Goal: Task Accomplishment & Management: Complete application form

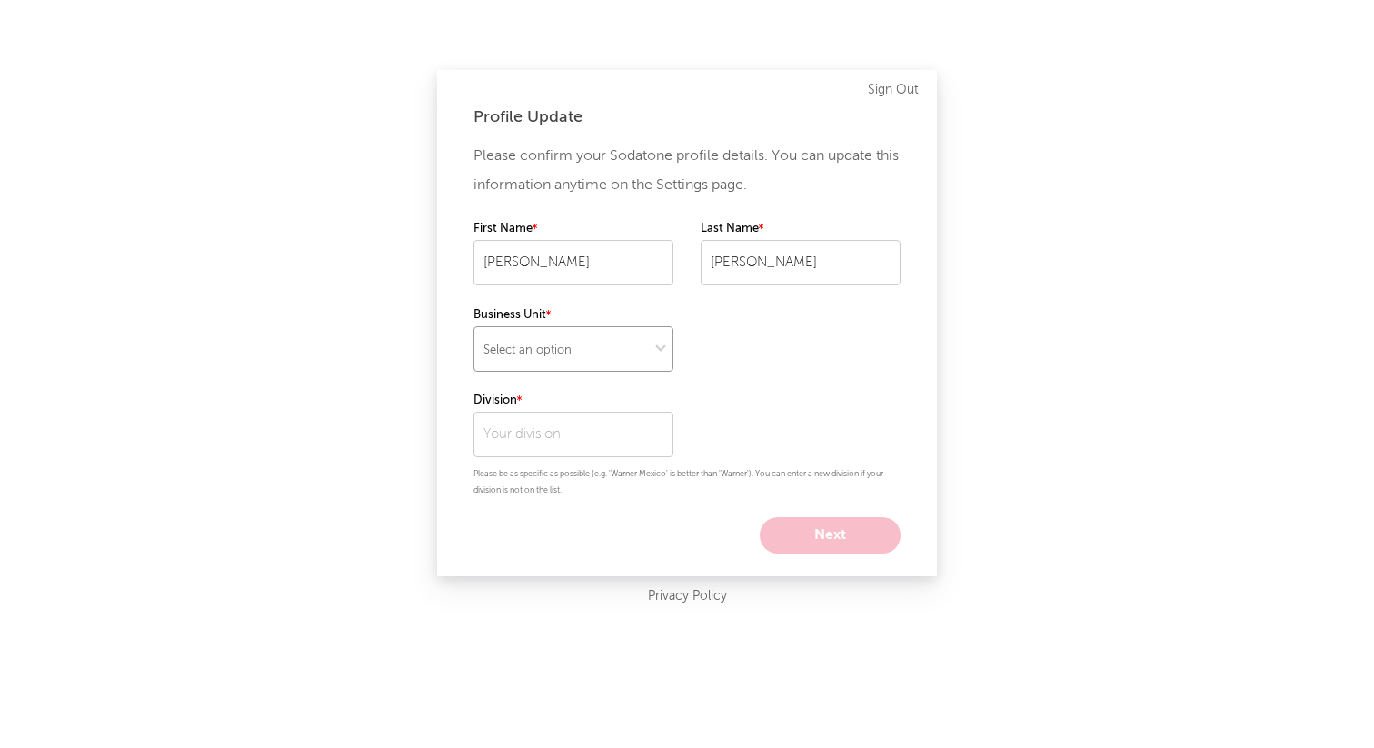
click at [605, 354] on select "Select an option" at bounding box center [573, 348] width 200 height 45
select select "recorded_music"
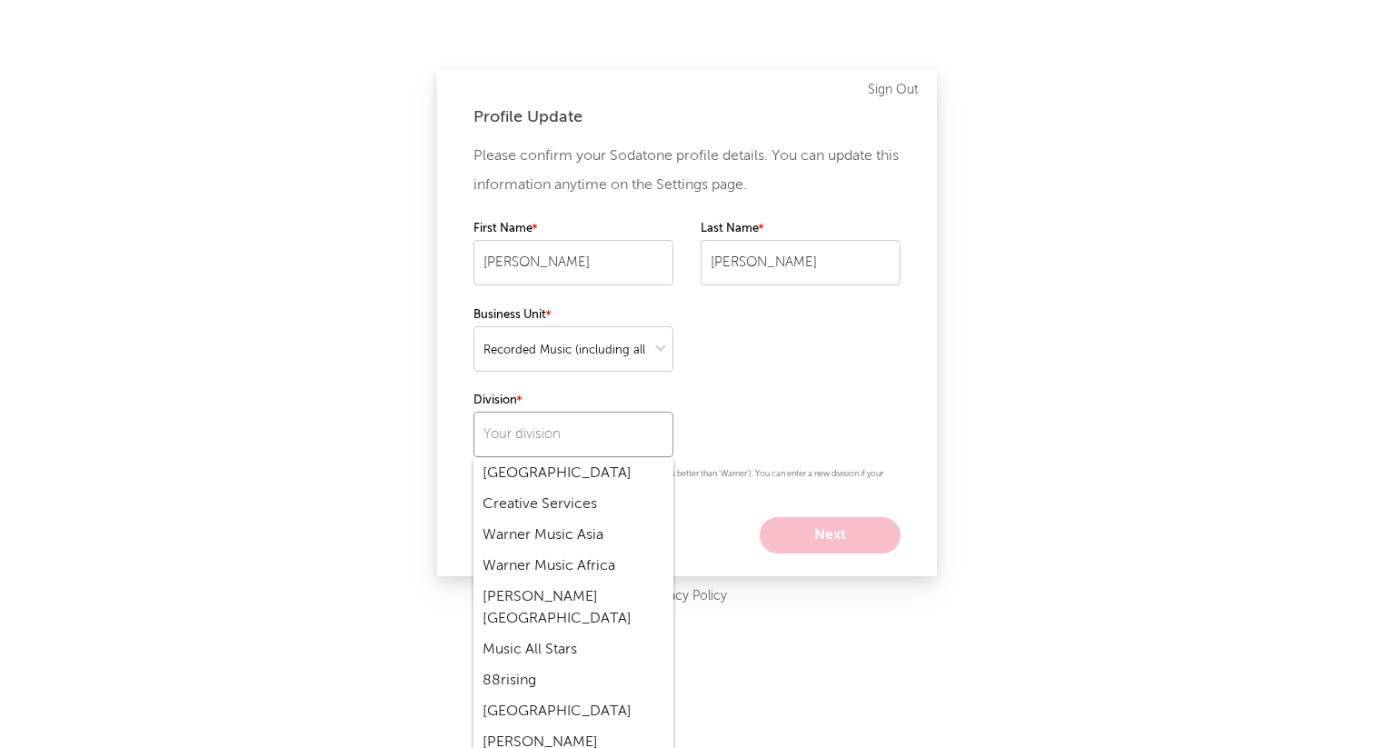
click at [550, 428] on input "text" at bounding box center [573, 434] width 200 height 45
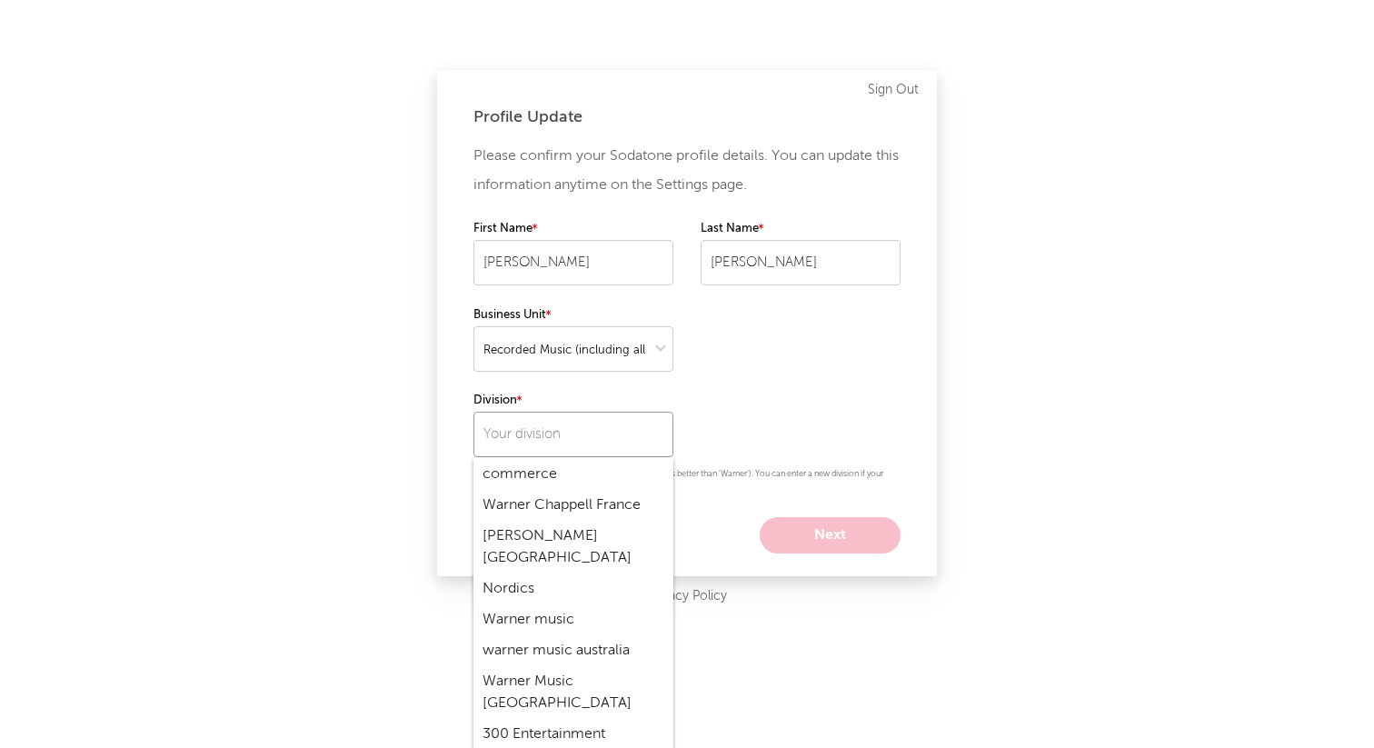
scroll to position [2534, 0]
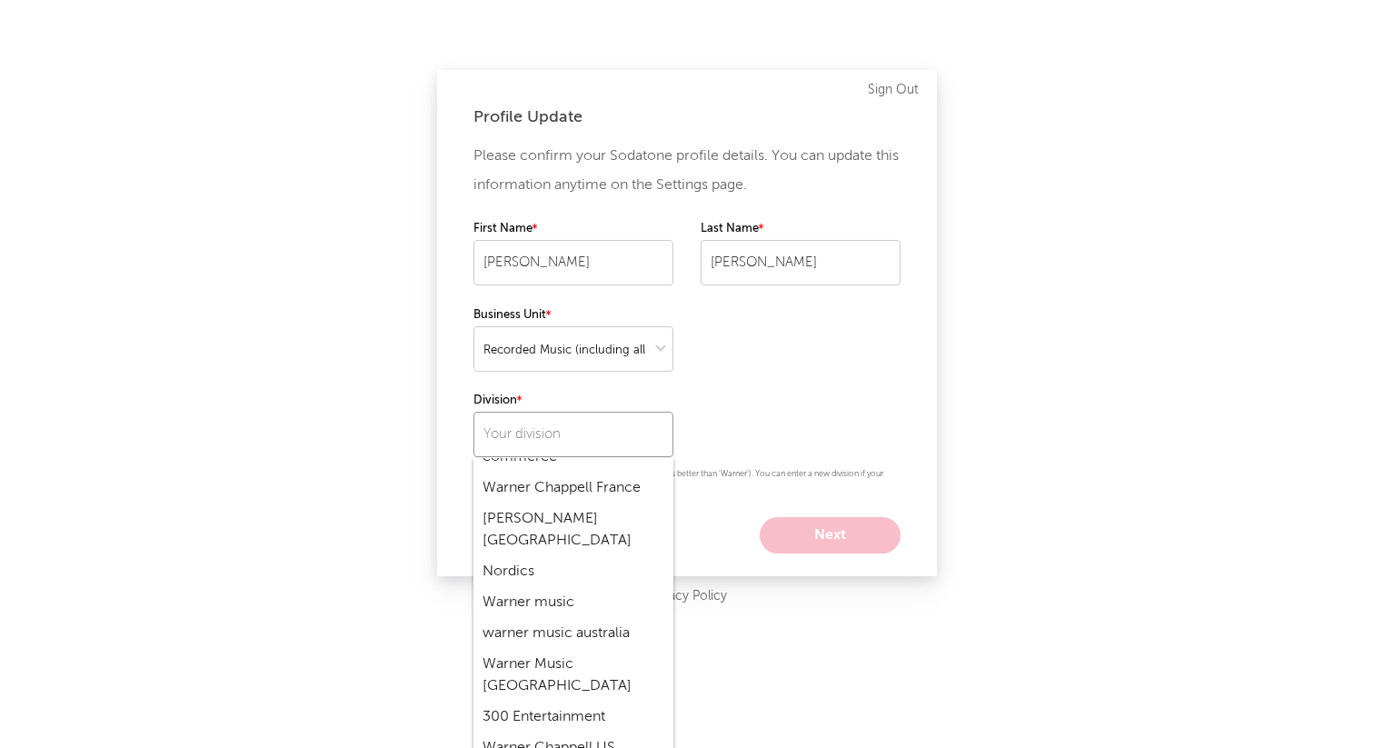
click at [556, 430] on input "text" at bounding box center [573, 434] width 200 height 45
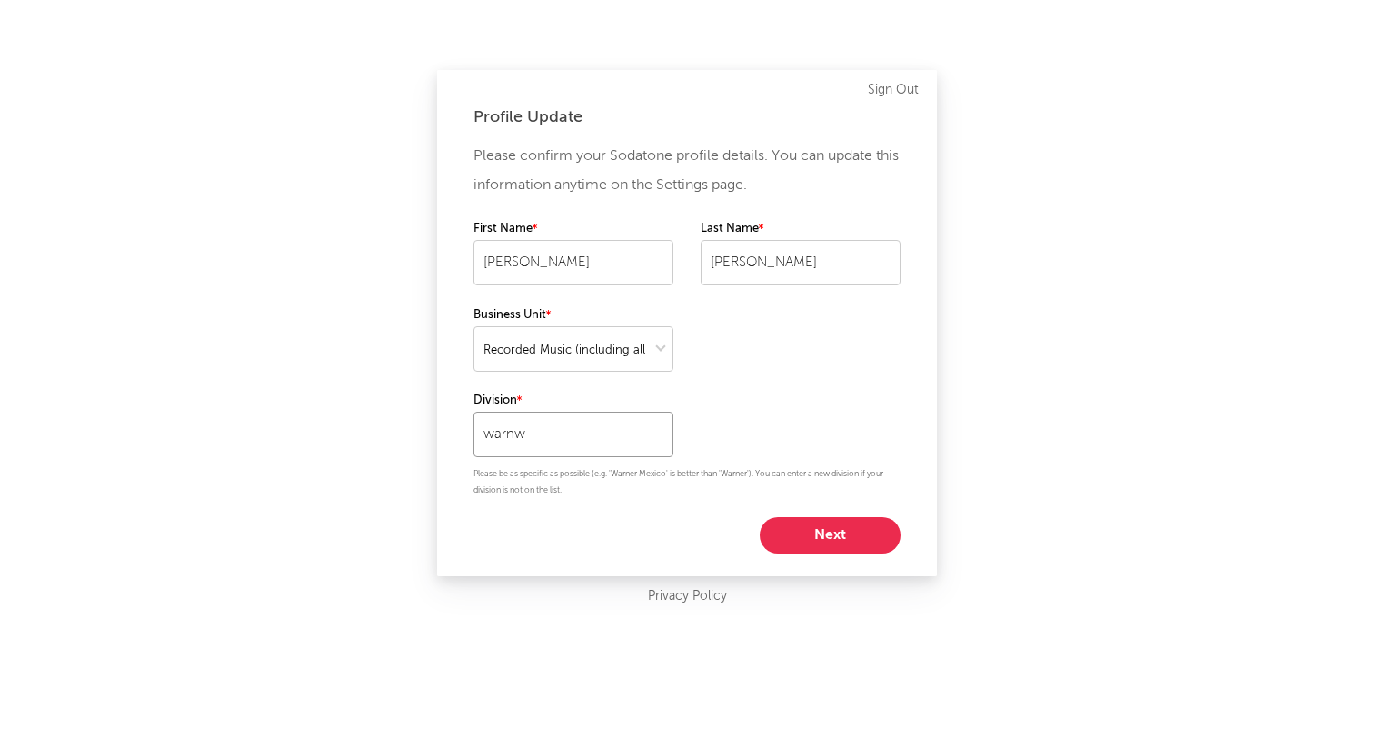
scroll to position [0, 0]
click at [530, 470] on div "Warner Music UK" at bounding box center [573, 473] width 200 height 31
type input "Warner Music UK"
click at [831, 529] on button "Next" at bounding box center [830, 535] width 141 height 36
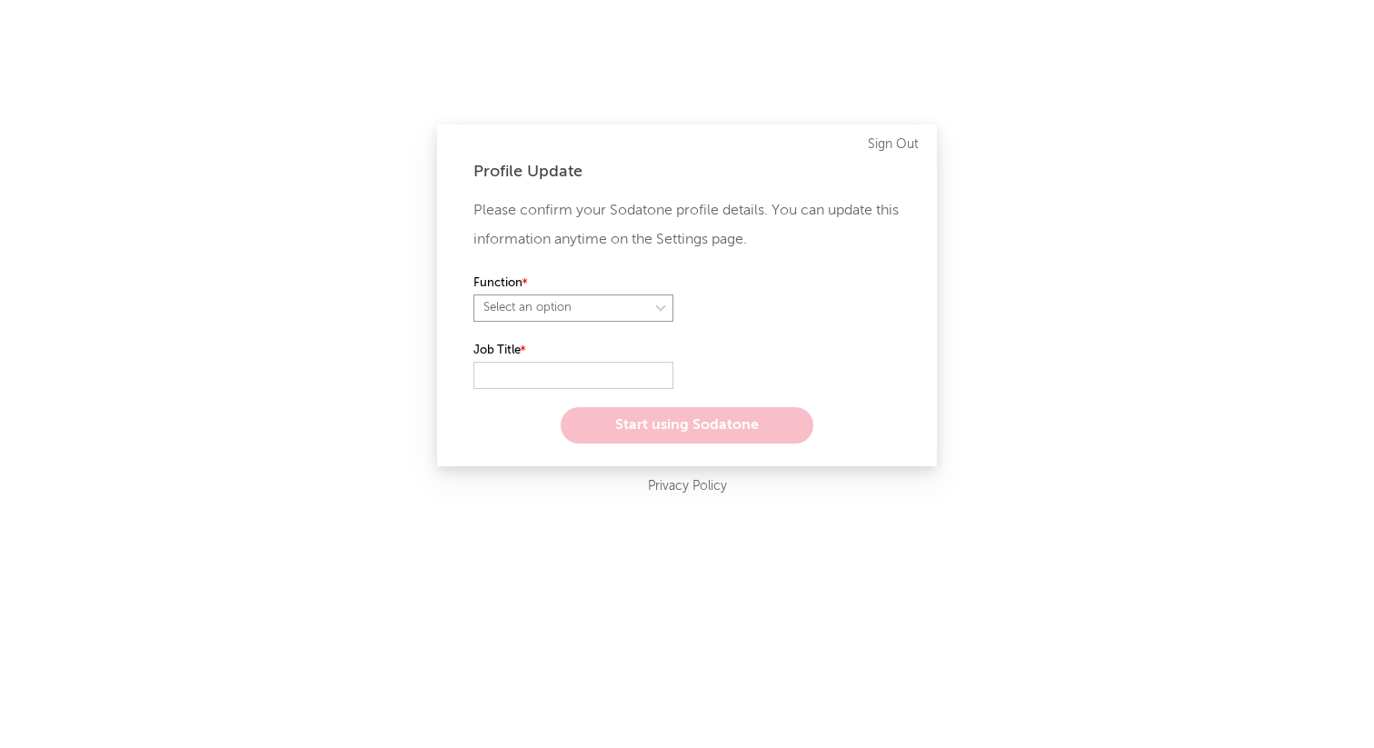
click at [628, 308] on select "Select an option" at bounding box center [573, 307] width 200 height 27
select select "marketing"
click at [571, 373] on input "text" at bounding box center [573, 375] width 200 height 27
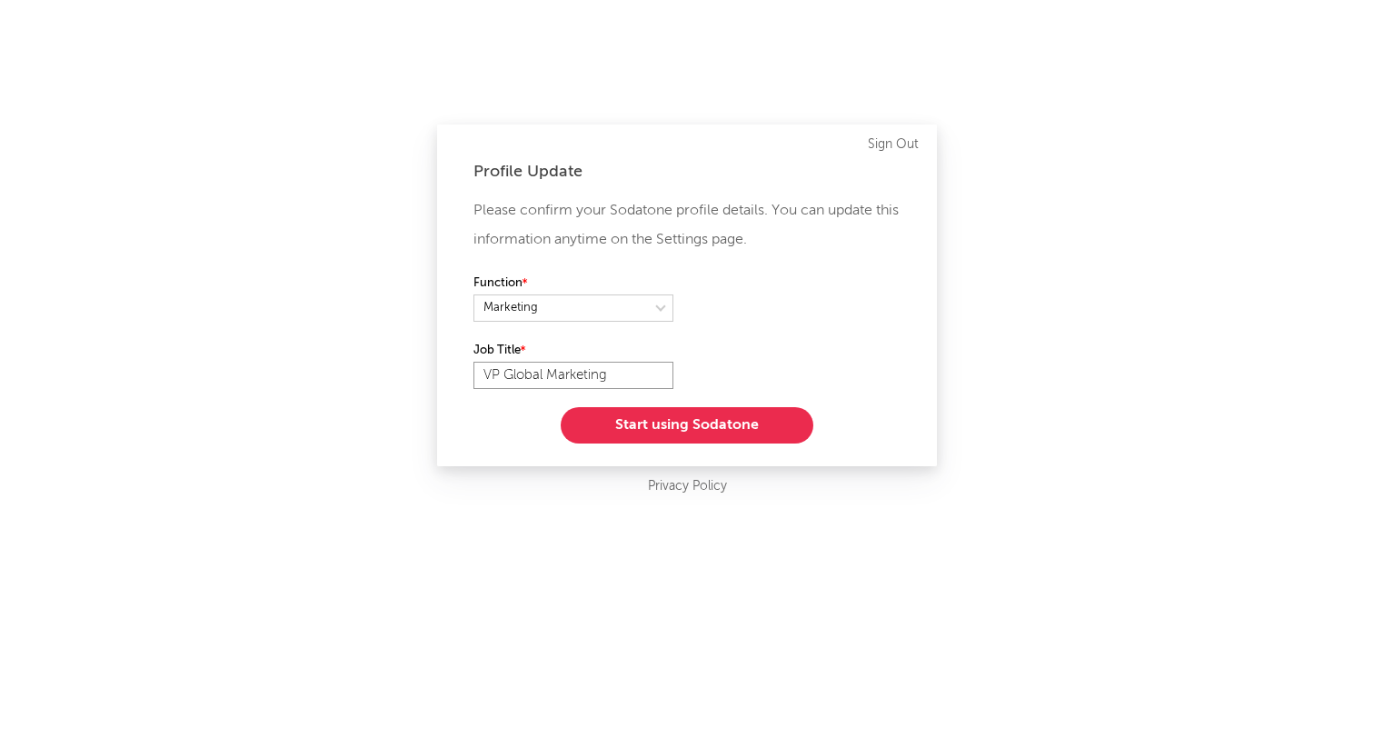
type input "VP Global Marketing"
click at [644, 419] on button "Start using Sodatone" at bounding box center [687, 425] width 253 height 36
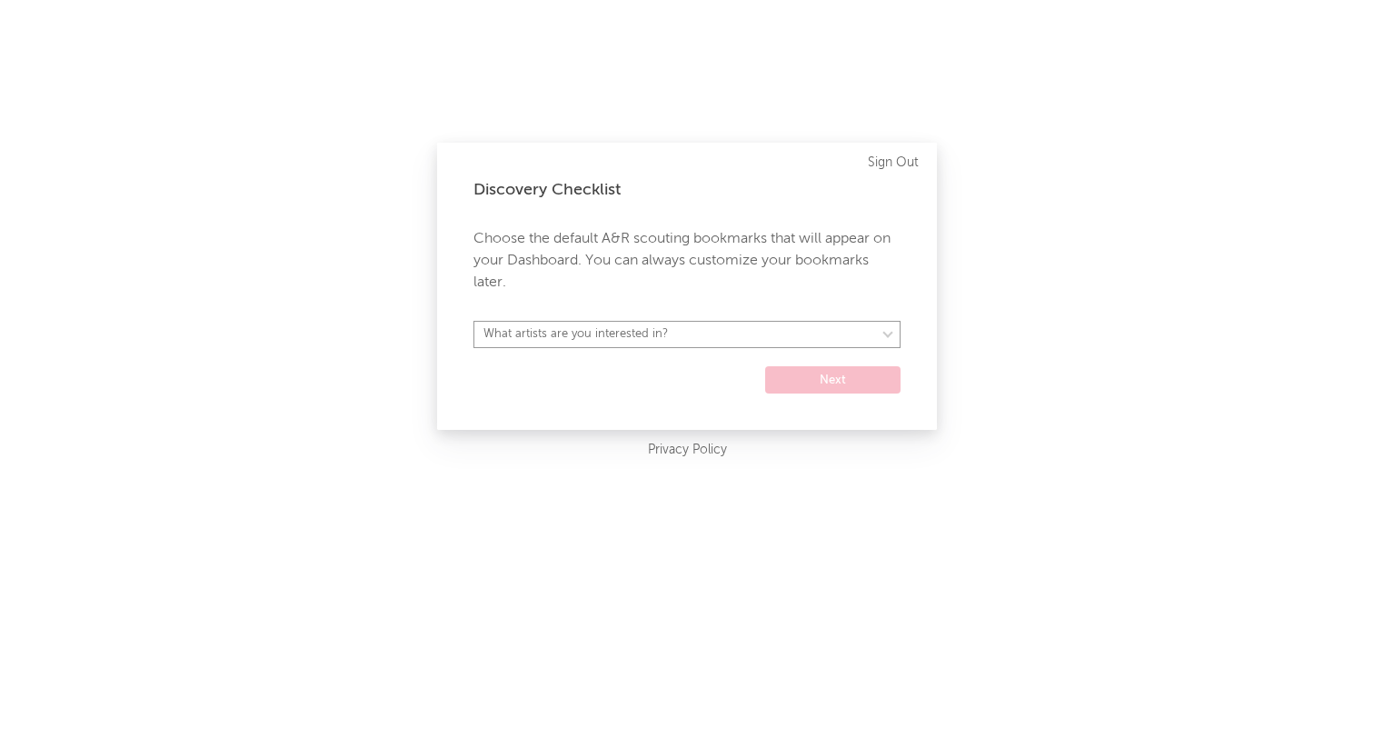
click at [662, 332] on select "What artists are you interested in?" at bounding box center [686, 334] width 427 height 27
click at [864, 336] on select "What artists are you interested in? [GEOGRAPHIC_DATA] [GEOGRAPHIC_DATA] General…" at bounding box center [686, 334] width 427 height 27
select select "52"
click at [806, 393] on button "Next" at bounding box center [832, 379] width 135 height 27
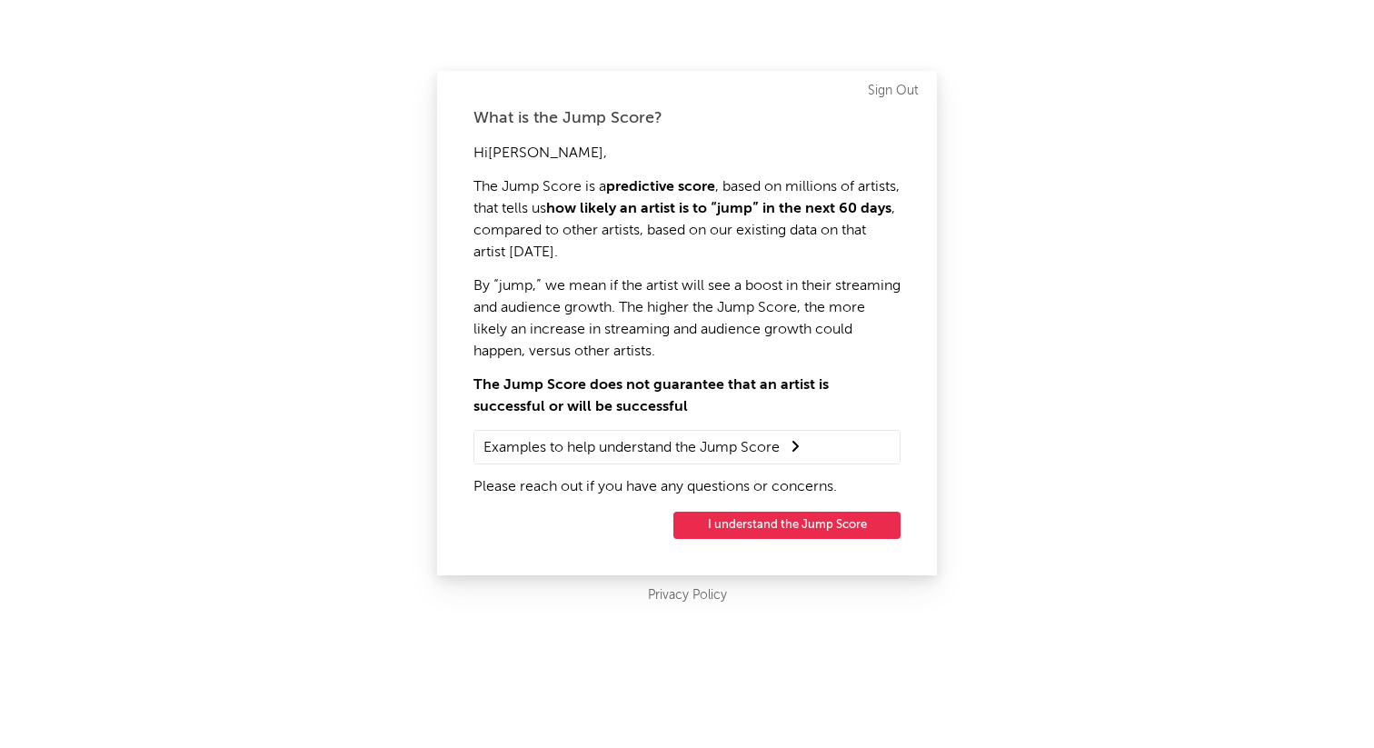
click at [773, 533] on button "I understand the Jump Score" at bounding box center [786, 525] width 227 height 27
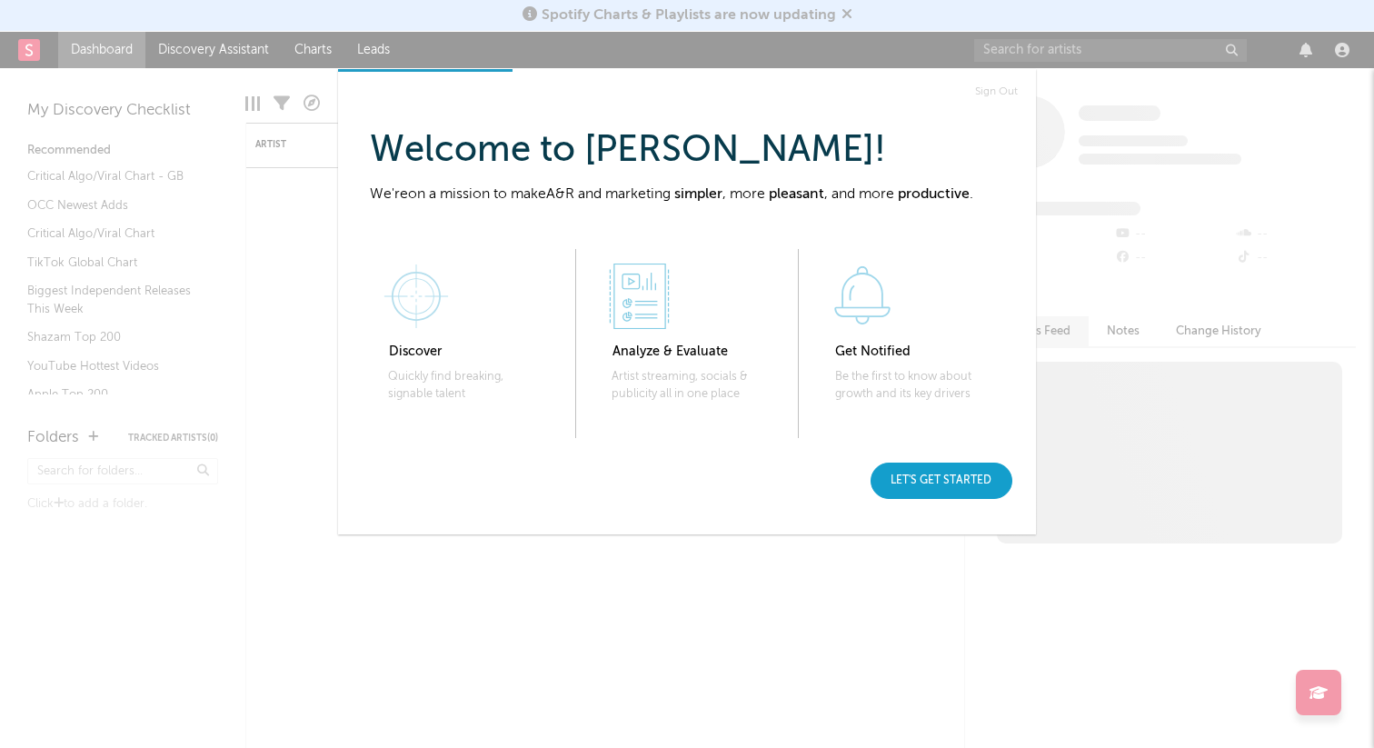
click at [940, 470] on div "Let's get started" at bounding box center [942, 481] width 142 height 36
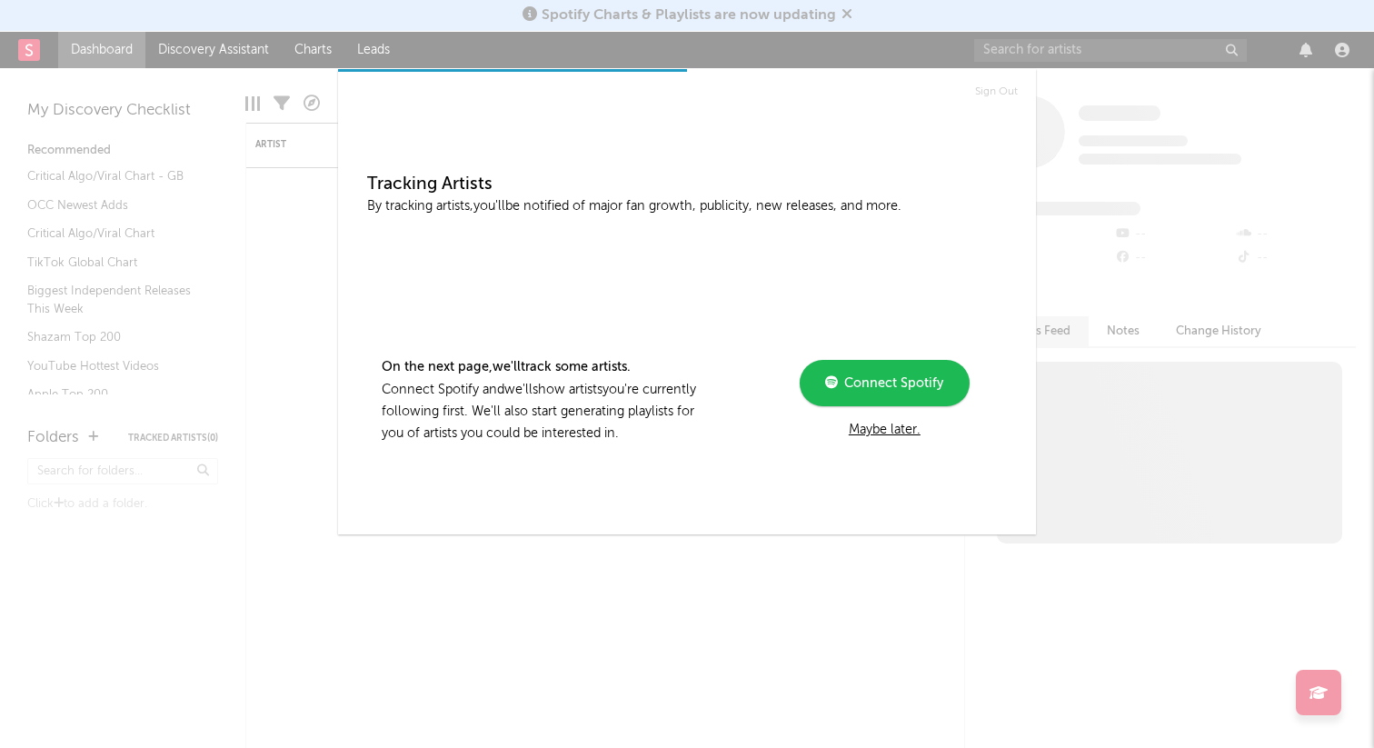
click at [894, 426] on div "Maybe later." at bounding box center [884, 430] width 244 height 22
